Goal: Task Accomplishment & Management: Manage account settings

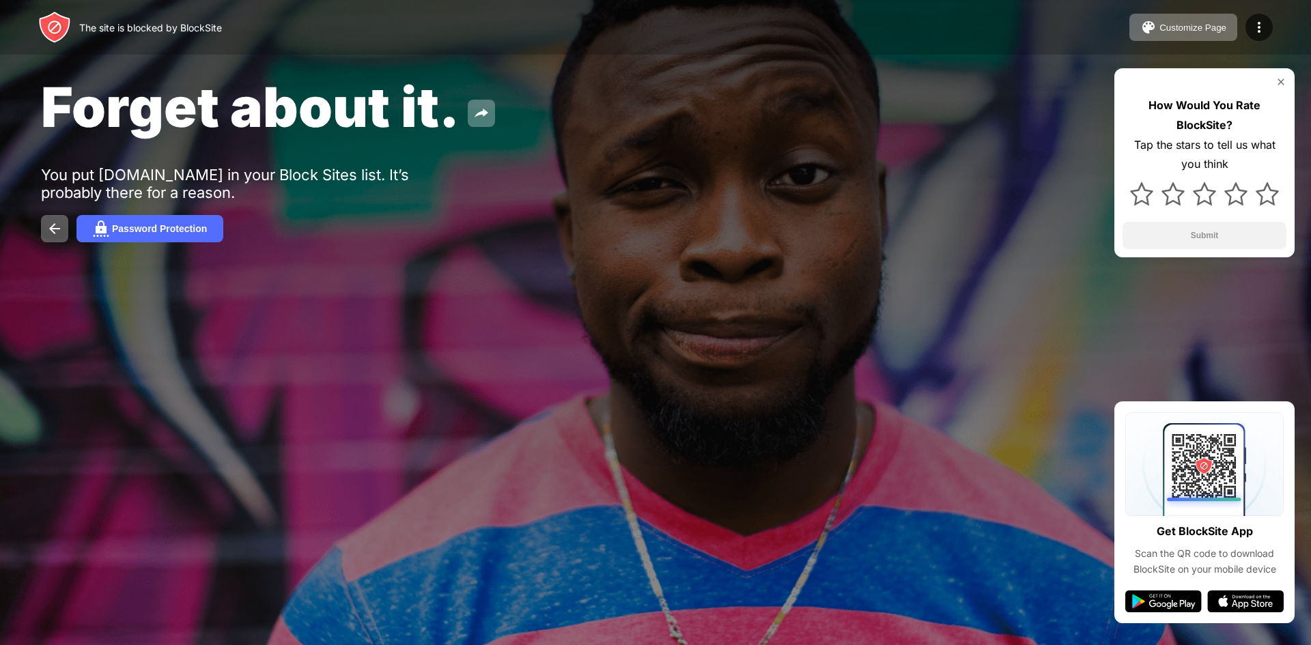
drag, startPoint x: 66, startPoint y: 165, endPoint x: 471, endPoint y: 170, distance: 405.6
click at [471, 170] on div "Forget about it. You put opcr.nepalpolice.gov.np in your Block Sites list. It’s…" at bounding box center [655, 158] width 1311 height 316
drag, startPoint x: 441, startPoint y: 192, endPoint x: 167, endPoint y: 212, distance: 275.2
click at [167, 212] on div "Forget about it. You put opcr.nepalpolice.gov.np in your Block Sites list. It’s…" at bounding box center [655, 158] width 1311 height 316
click at [1280, 76] on img at bounding box center [1280, 81] width 11 height 11
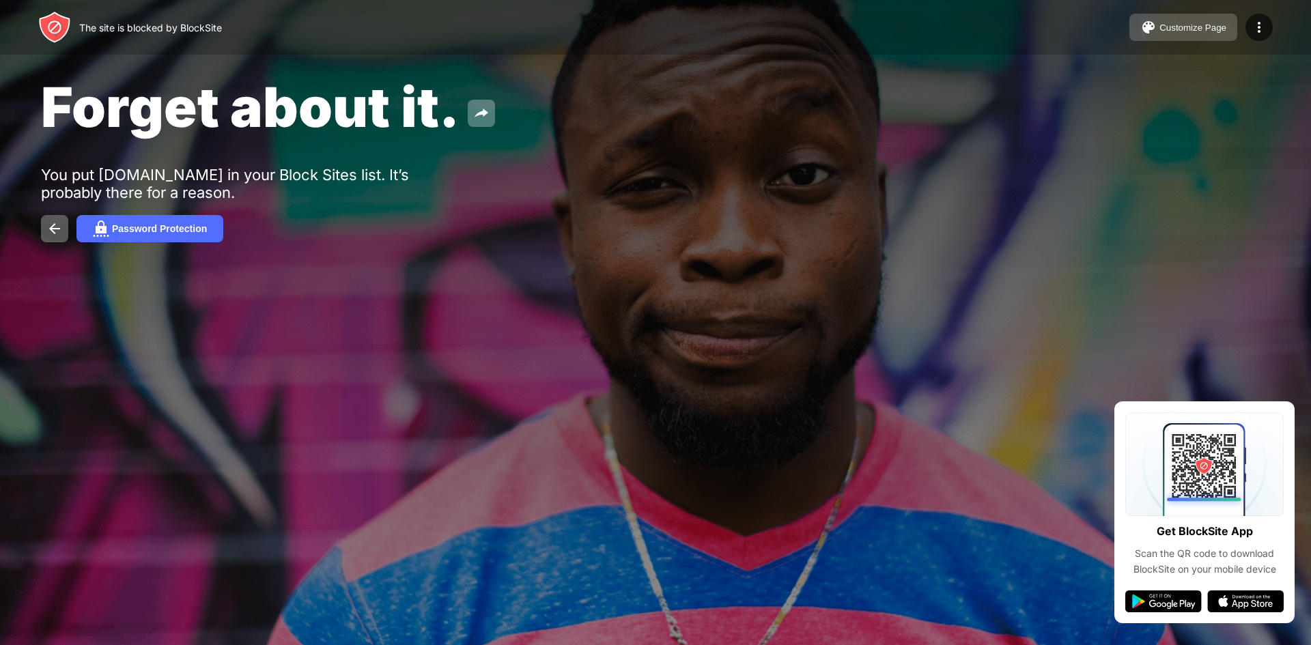
click at [1230, 32] on button "Customize Page" at bounding box center [1183, 27] width 108 height 27
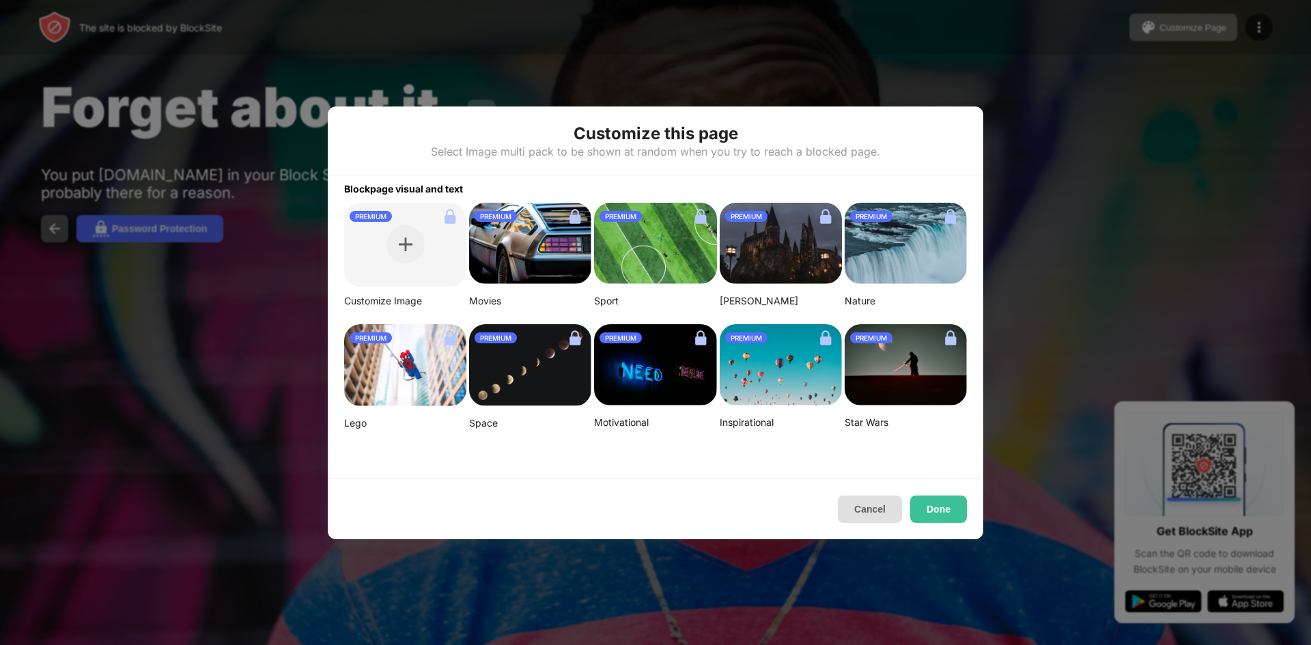
click at [885, 517] on button "Cancel" at bounding box center [870, 509] width 64 height 27
